Goal: Transaction & Acquisition: Purchase product/service

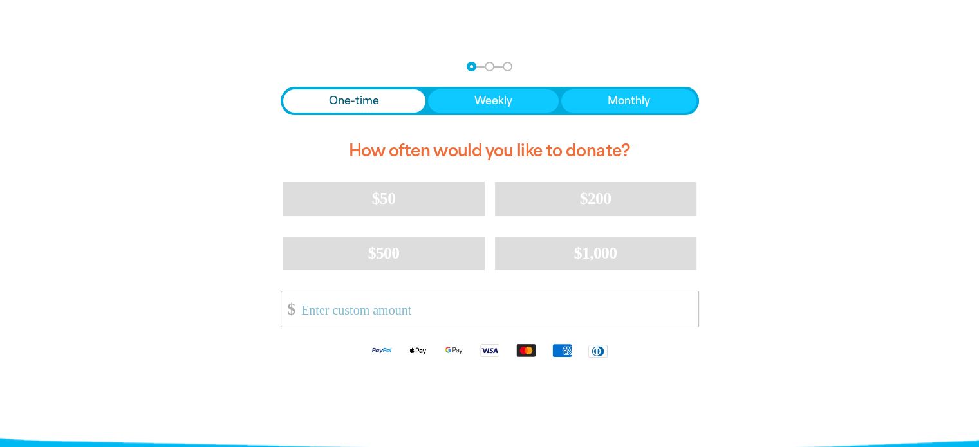
scroll to position [258, 0]
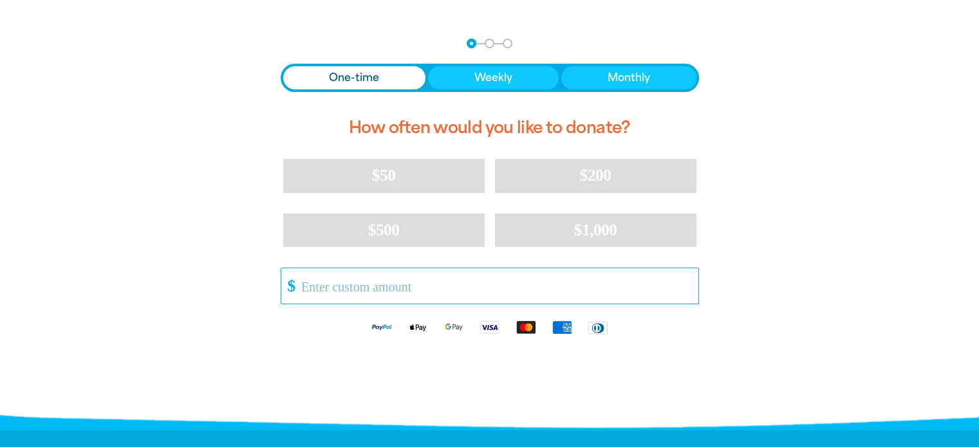
click at [391, 285] on input "Other Amount" at bounding box center [495, 285] width 406 height 35
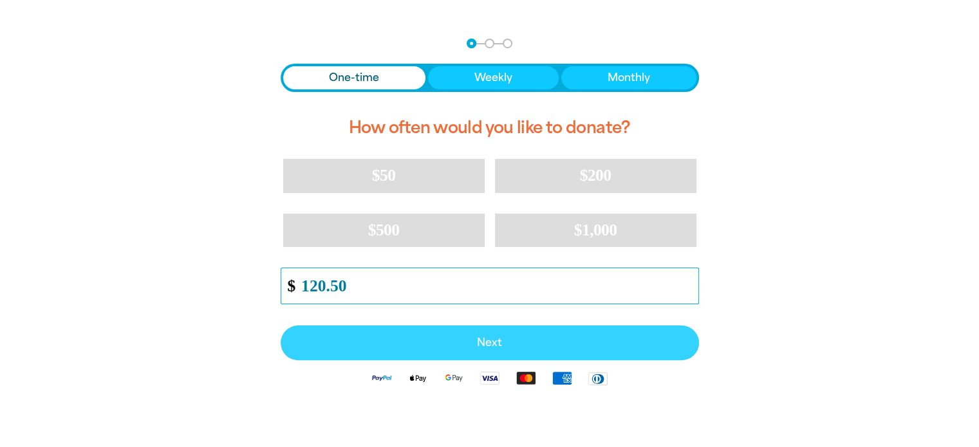
type input "120.50"
click at [479, 348] on span "Next" at bounding box center [490, 343] width 390 height 10
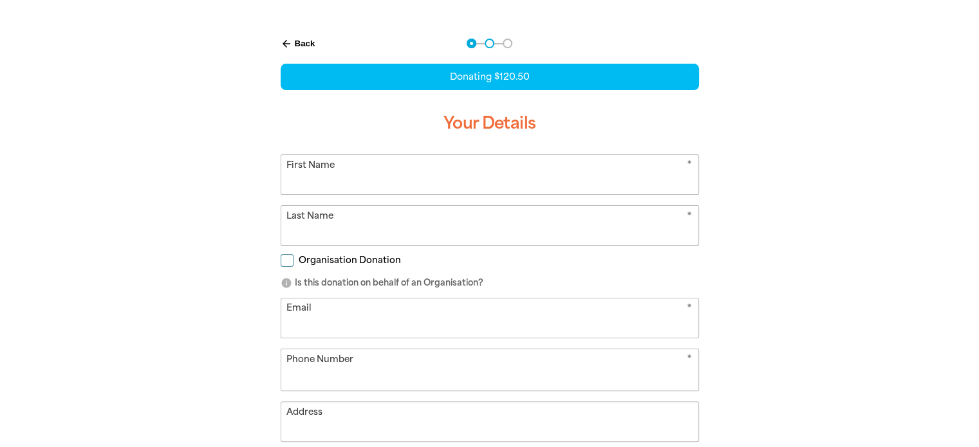
select select "AU"
click at [411, 172] on input "First Name" at bounding box center [489, 174] width 417 height 39
click at [287, 256] on form "* First Name * Last Name Organisation Donation info Is this donation on behalf …" at bounding box center [490, 348] width 419 height 386
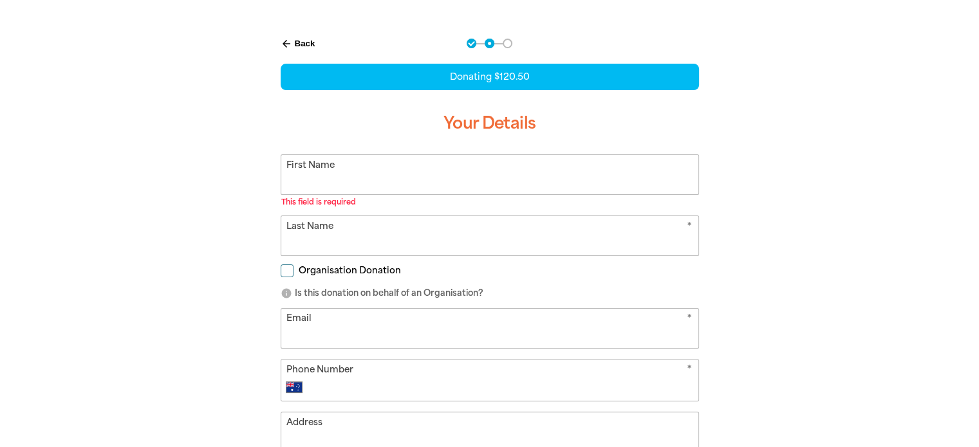
click at [343, 177] on input "First Name" at bounding box center [489, 174] width 417 height 39
type input "[PERSON_NAME]"
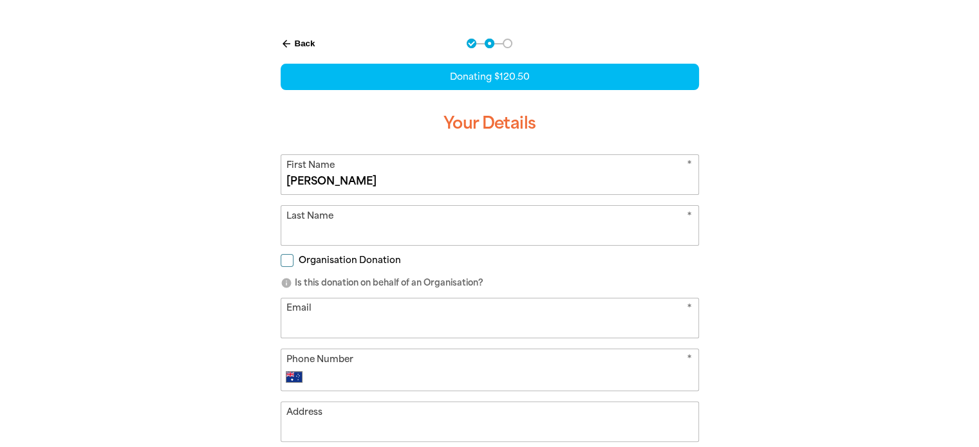
click at [364, 227] on input "Last Name" at bounding box center [489, 225] width 417 height 39
type input "[PERSON_NAME]"
click at [287, 257] on input "Organisation Donation" at bounding box center [287, 260] width 13 height 13
checkbox input "true"
select select "AU"
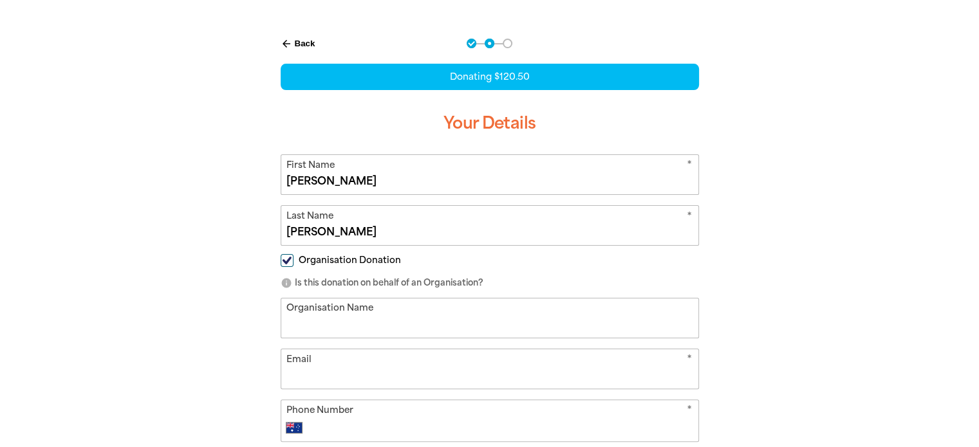
click at [346, 323] on input "Organisation Name" at bounding box center [489, 318] width 417 height 39
type input "[GEOGRAPHIC_DATA]"
click at [378, 371] on input "Email" at bounding box center [489, 369] width 417 height 39
type input "[EMAIL_ADDRESS][DOMAIN_NAME]"
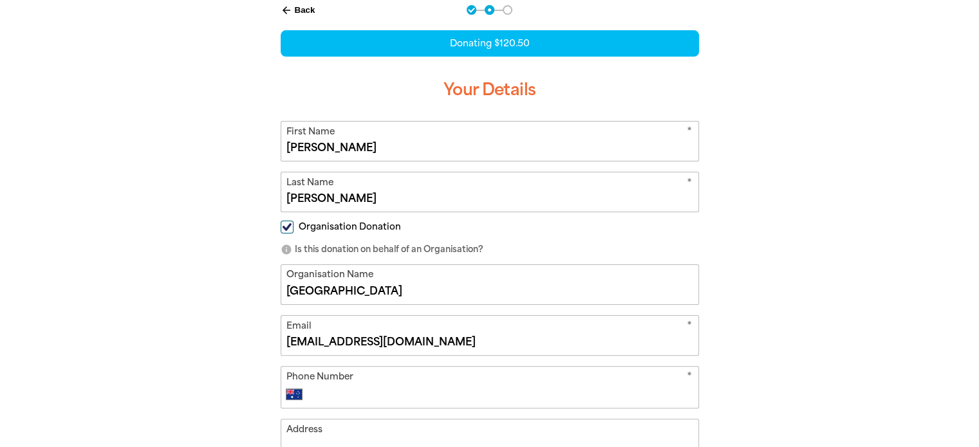
scroll to position [386, 0]
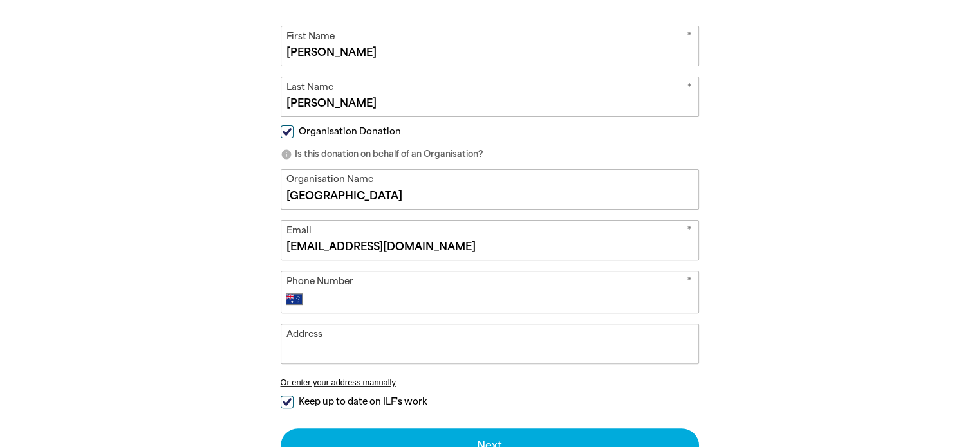
click at [353, 296] on input "Phone Number" at bounding box center [502, 299] width 381 height 15
type input "93375311"
click at [325, 346] on input "Address" at bounding box center [489, 344] width 417 height 39
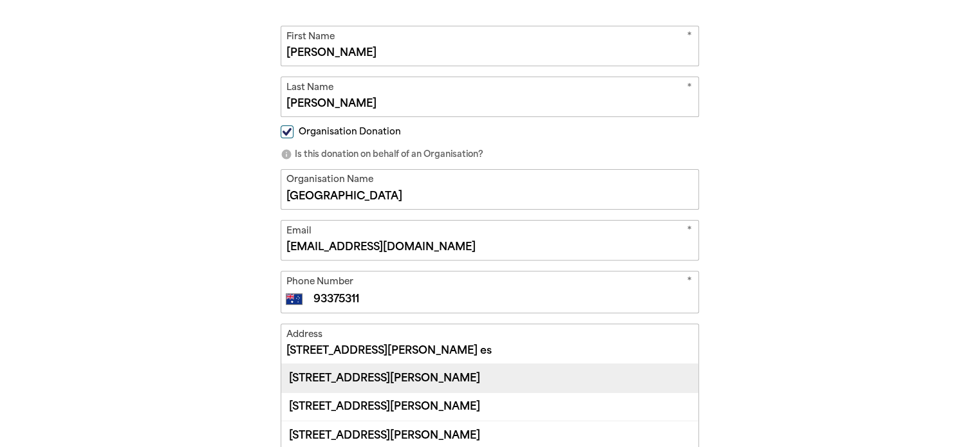
click at [378, 373] on div "[STREET_ADDRESS][PERSON_NAME]" at bounding box center [489, 378] width 417 height 28
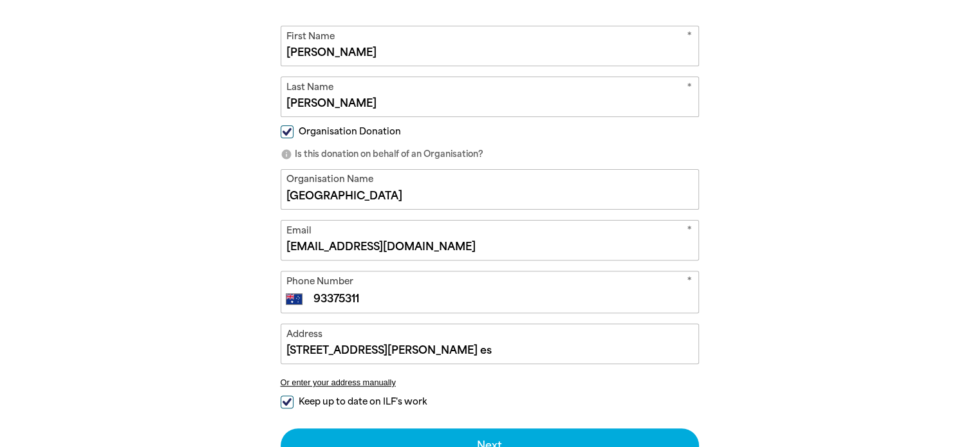
type input "[STREET_ADDRESS][PERSON_NAME]"
click at [403, 401] on span "Keep up to date on ILF's work" at bounding box center [363, 402] width 128 height 12
click at [294, 401] on input "Keep up to date on ILF's work" at bounding box center [287, 402] width 13 height 13
checkbox input "false"
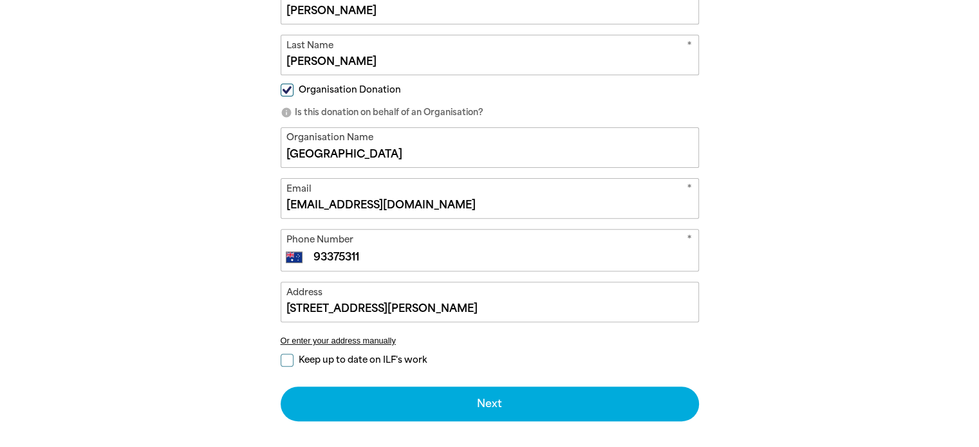
scroll to position [451, 0]
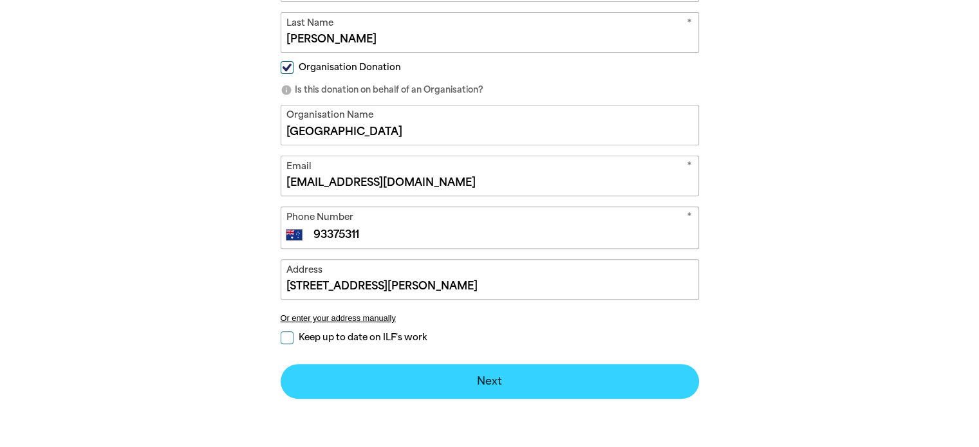
click at [552, 381] on button "Next chevron_right" at bounding box center [490, 381] width 419 height 35
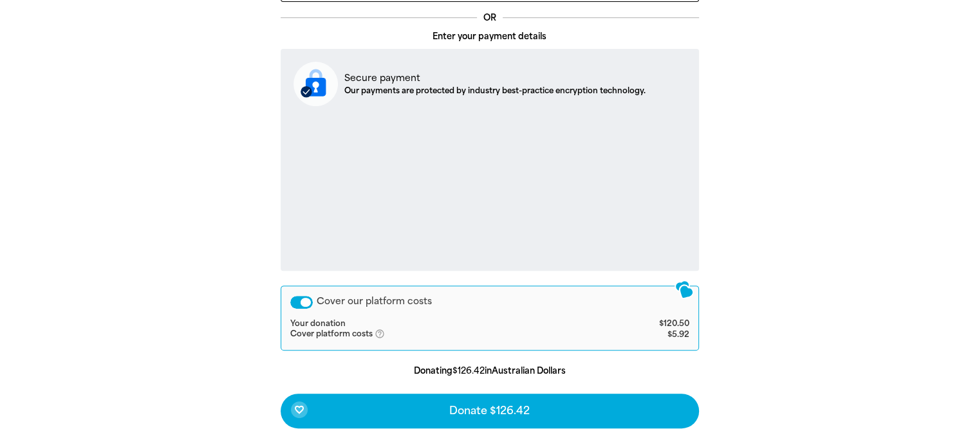
scroll to position [460, 0]
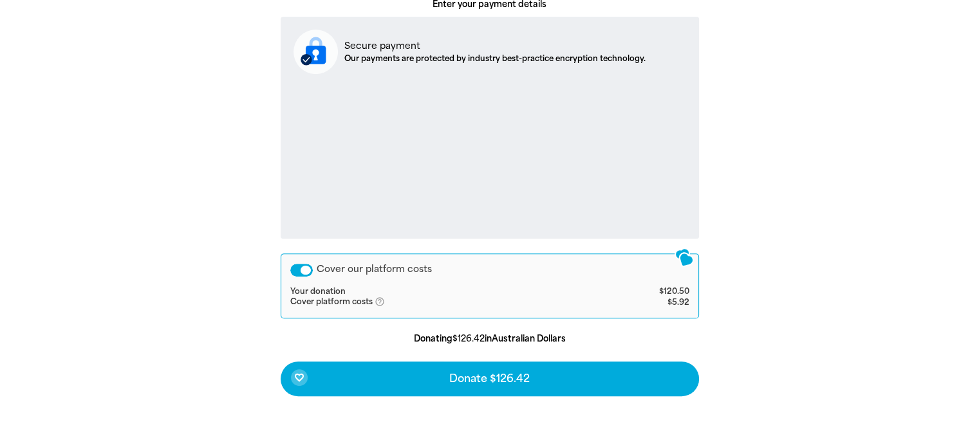
click at [308, 268] on div "Cover our platform costs" at bounding box center [301, 270] width 23 height 13
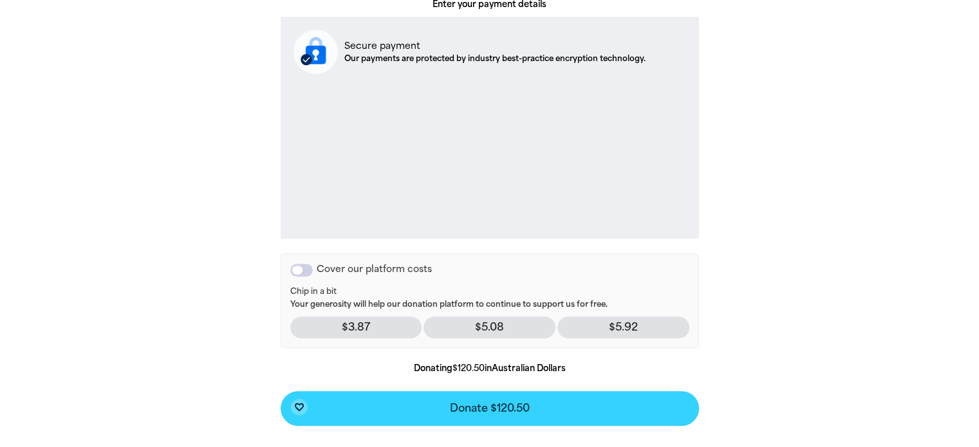
click at [574, 404] on button "favorite_border Donate $120.50" at bounding box center [490, 408] width 419 height 35
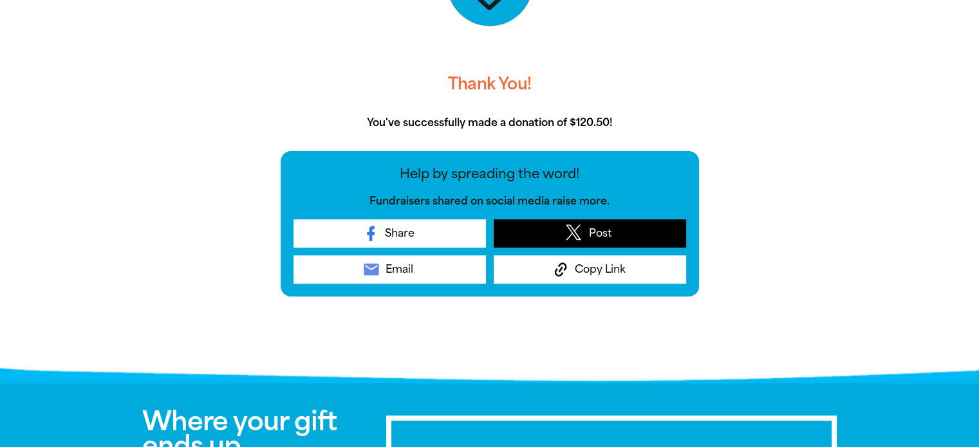
scroll to position [395, 0]
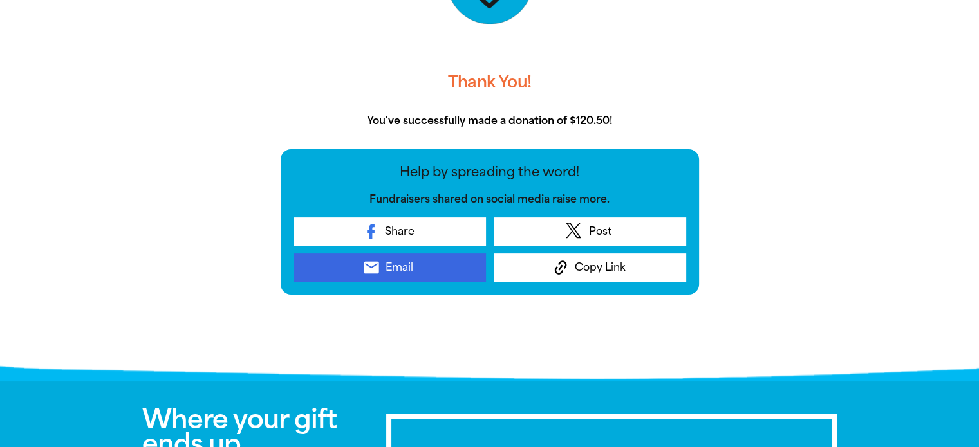
click at [435, 268] on link "email Email" at bounding box center [390, 268] width 193 height 28
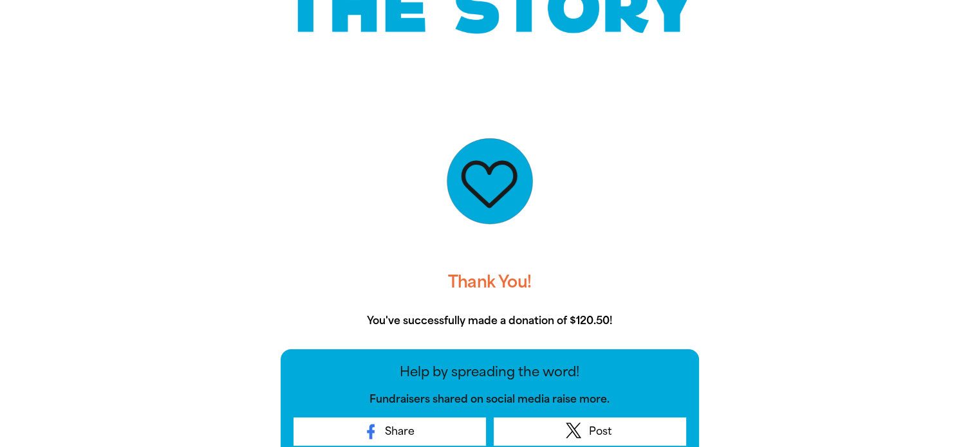
scroll to position [167, 0]
